Goal: Navigation & Orientation: Understand site structure

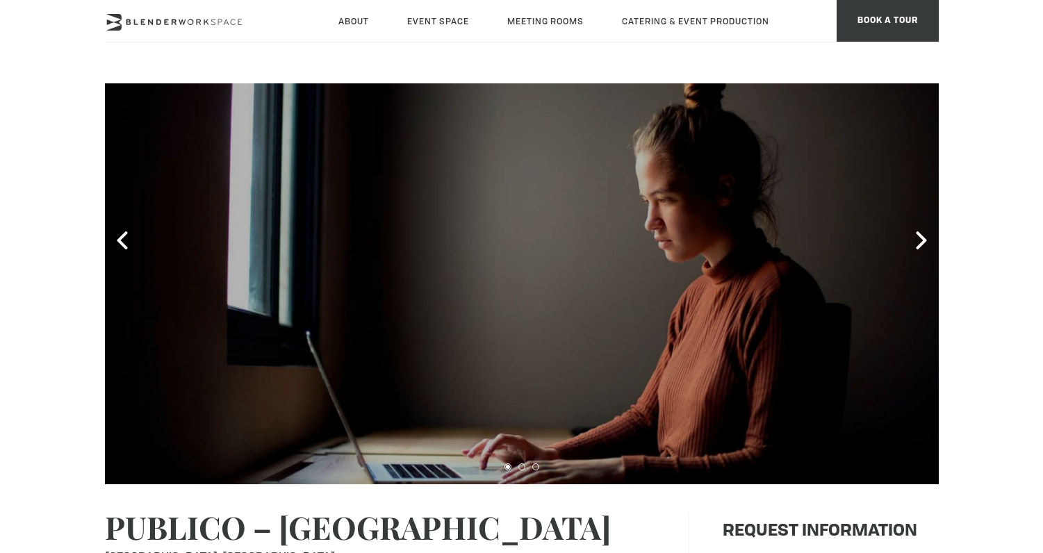
scroll to position [68, 0]
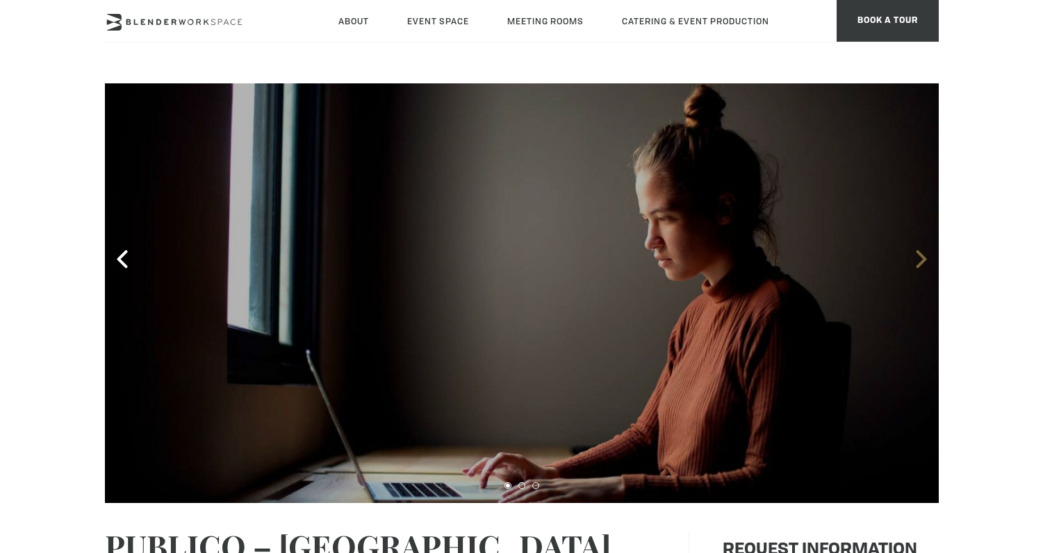
click at [924, 264] on icon at bounding box center [921, 259] width 18 height 18
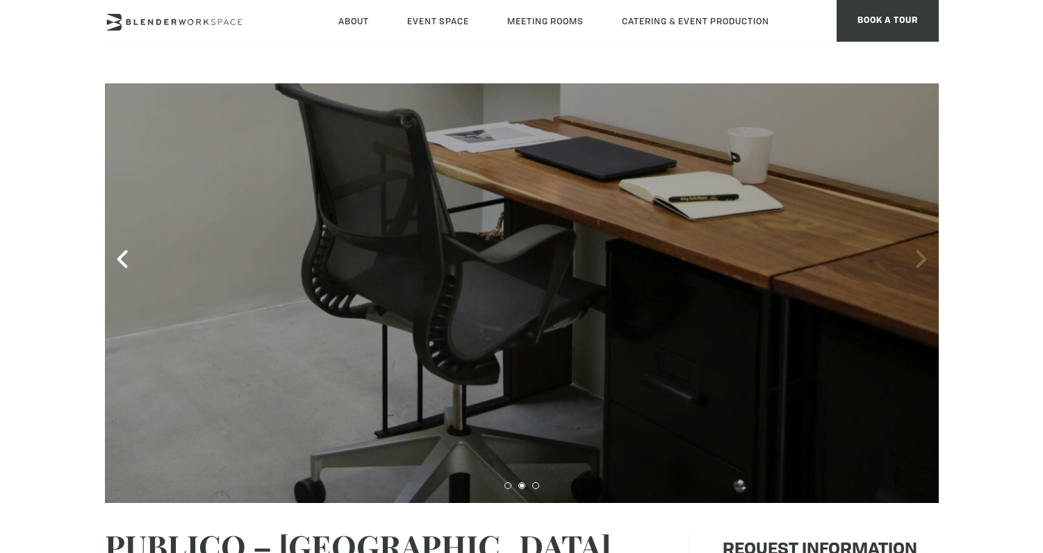
click at [924, 264] on icon at bounding box center [921, 259] width 18 height 18
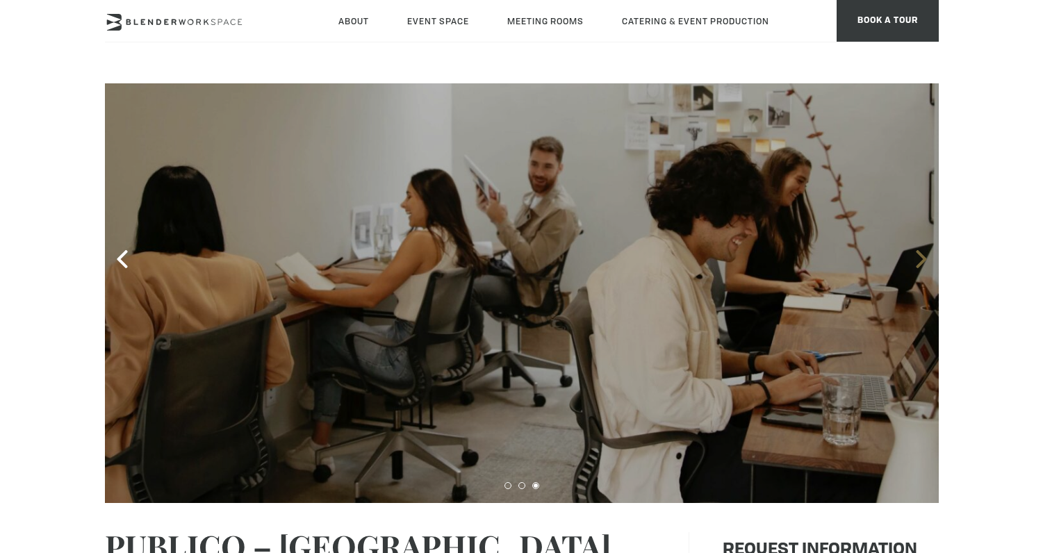
click at [924, 264] on icon at bounding box center [921, 259] width 18 height 18
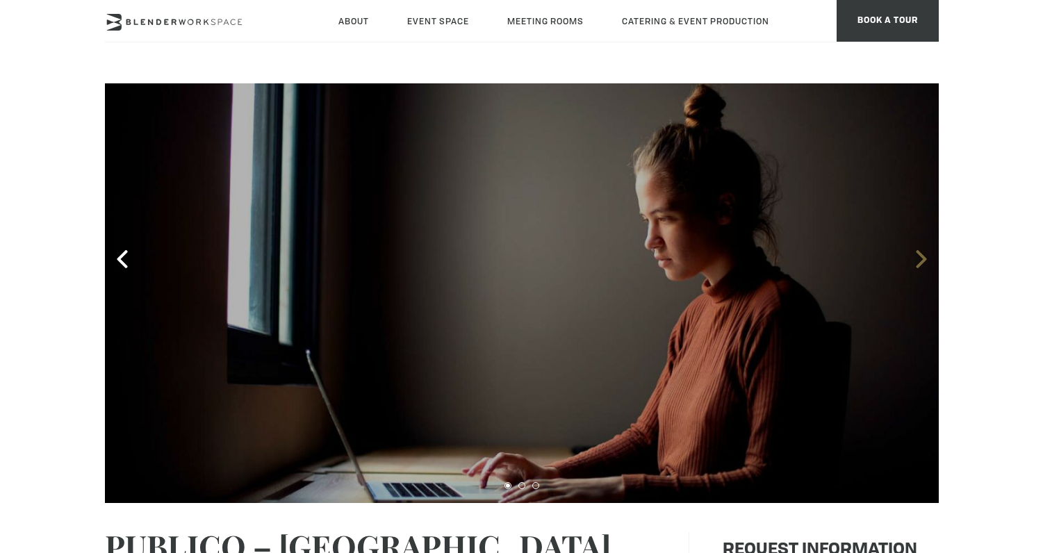
click at [924, 264] on icon at bounding box center [921, 259] width 18 height 18
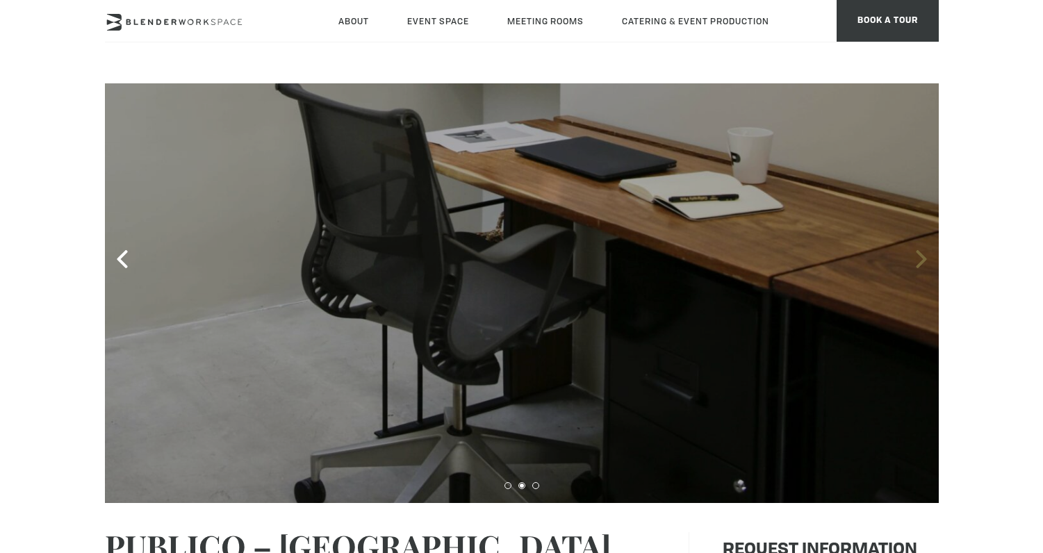
click at [924, 264] on icon at bounding box center [921, 259] width 18 height 18
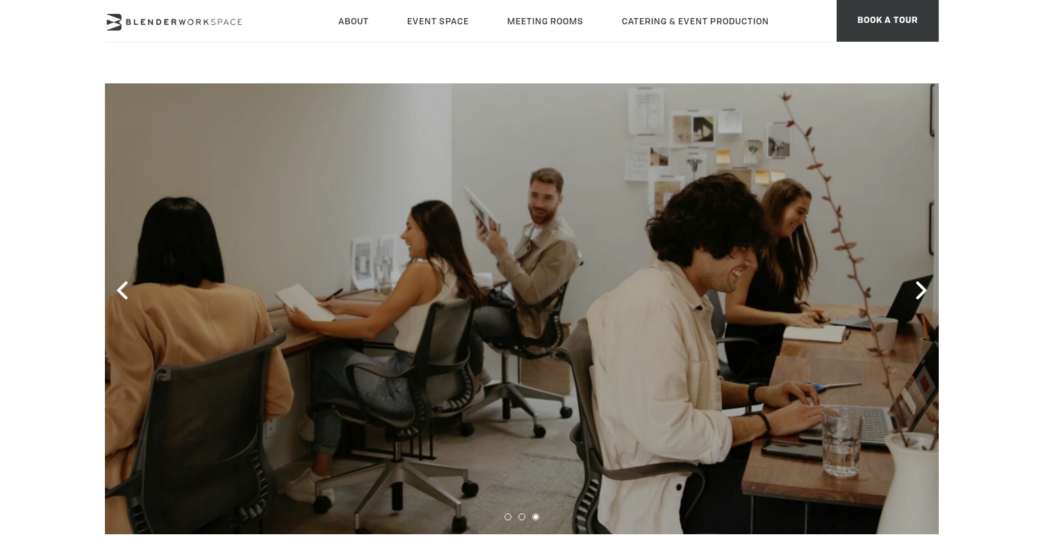
scroll to position [30, 0]
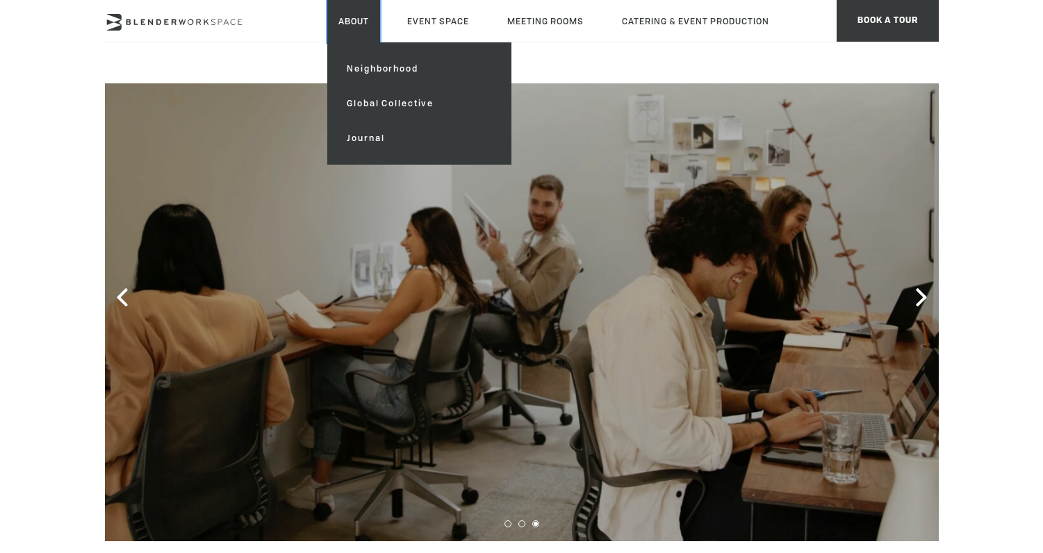
click at [356, 17] on link "About" at bounding box center [353, 21] width 53 height 42
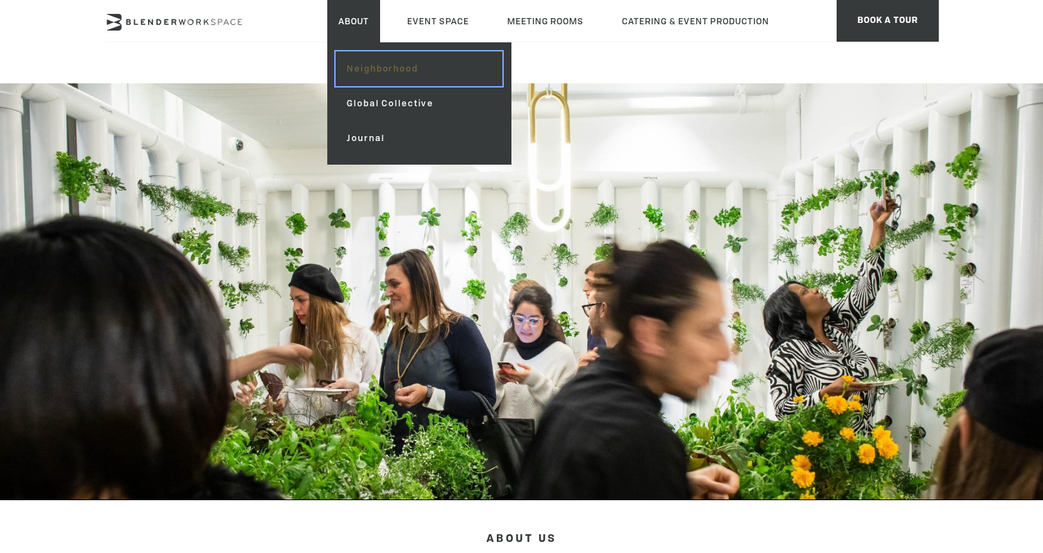
click at [362, 69] on link "Neighborhood" at bounding box center [418, 68] width 166 height 35
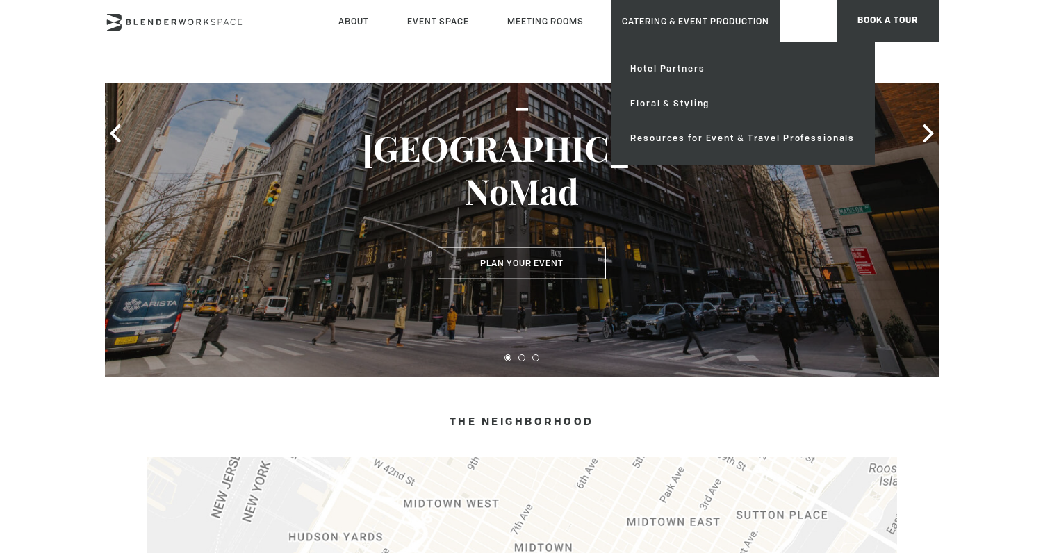
scroll to position [218, 0]
